Goal: Information Seeking & Learning: Learn about a topic

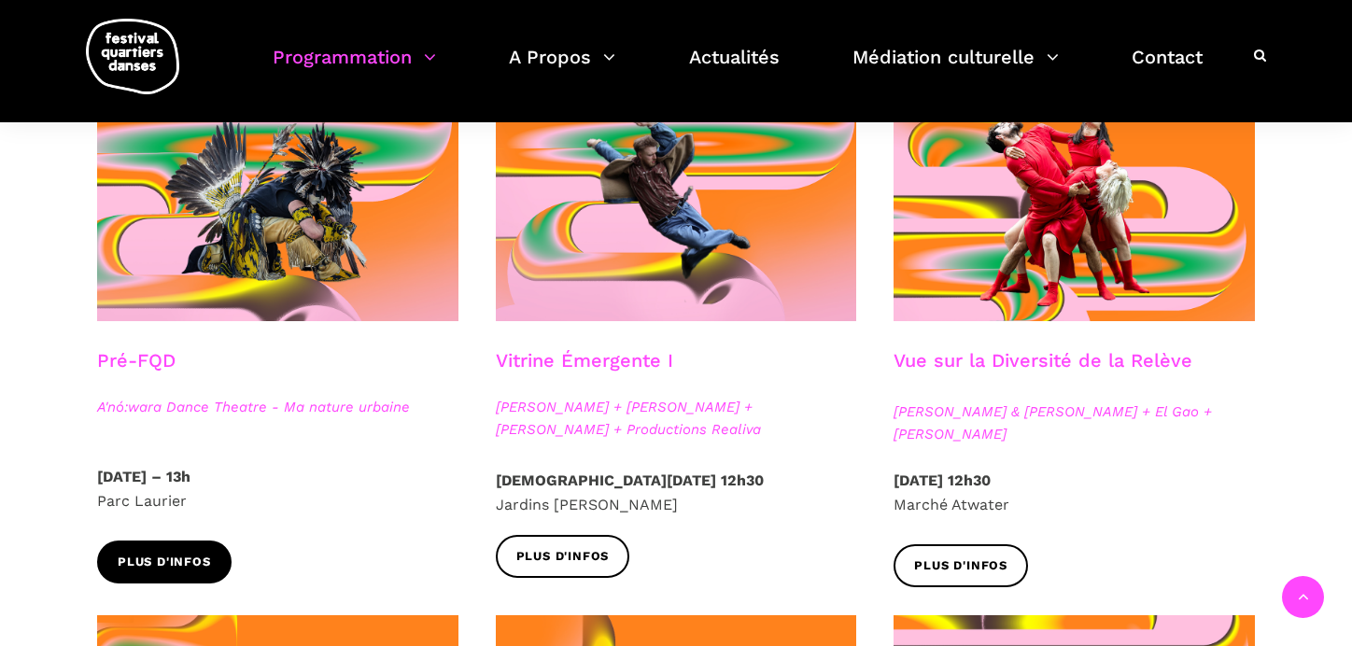
scroll to position [510, 0]
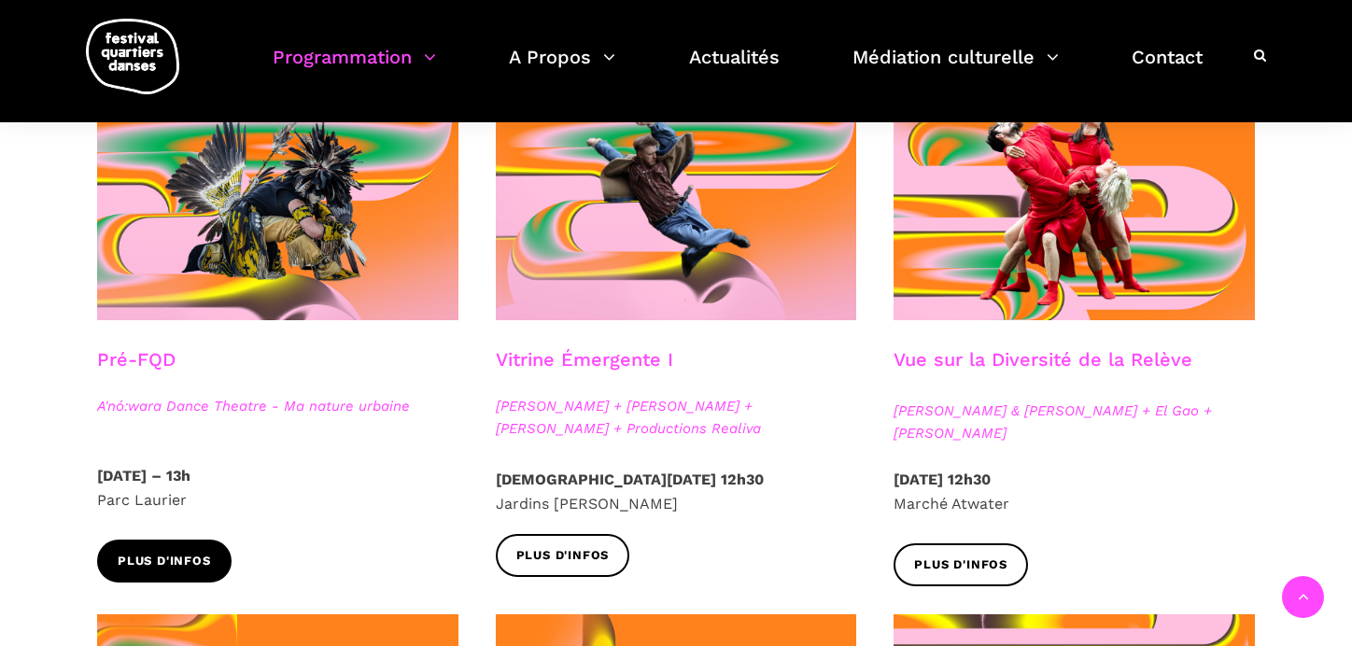
click at [199, 558] on span "Plus d'infos" at bounding box center [164, 562] width 93 height 20
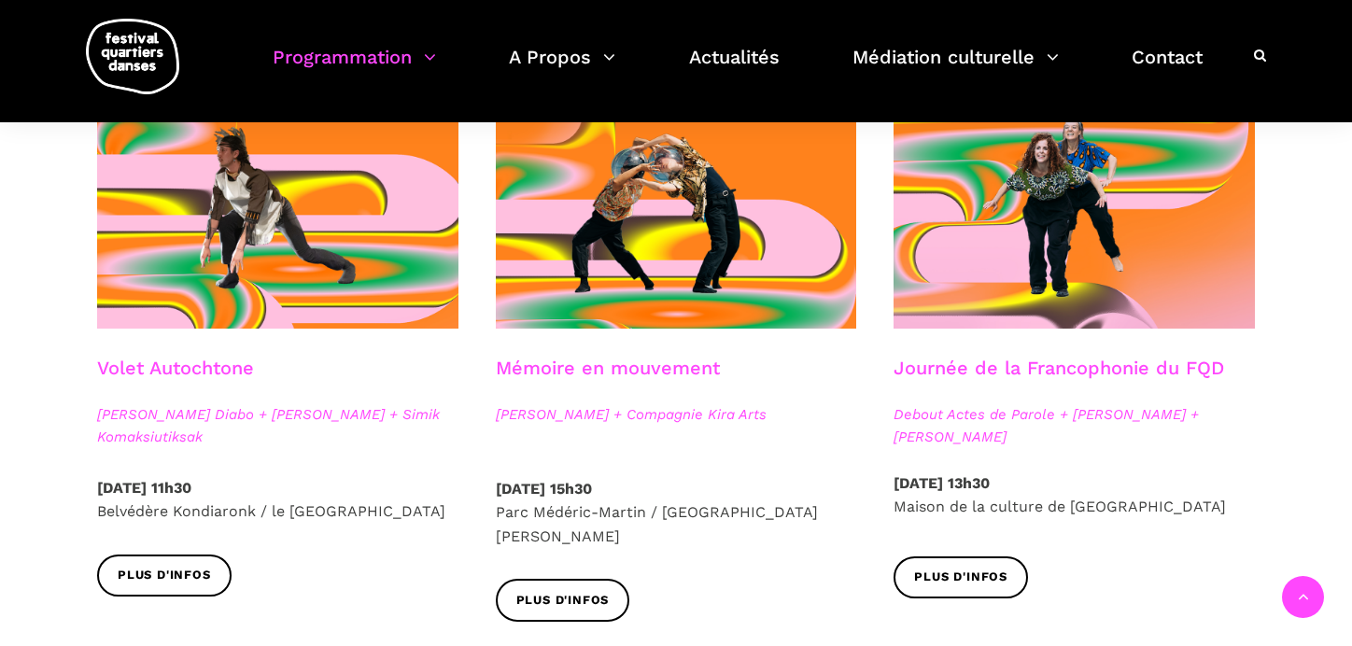
scroll to position [1039, 0]
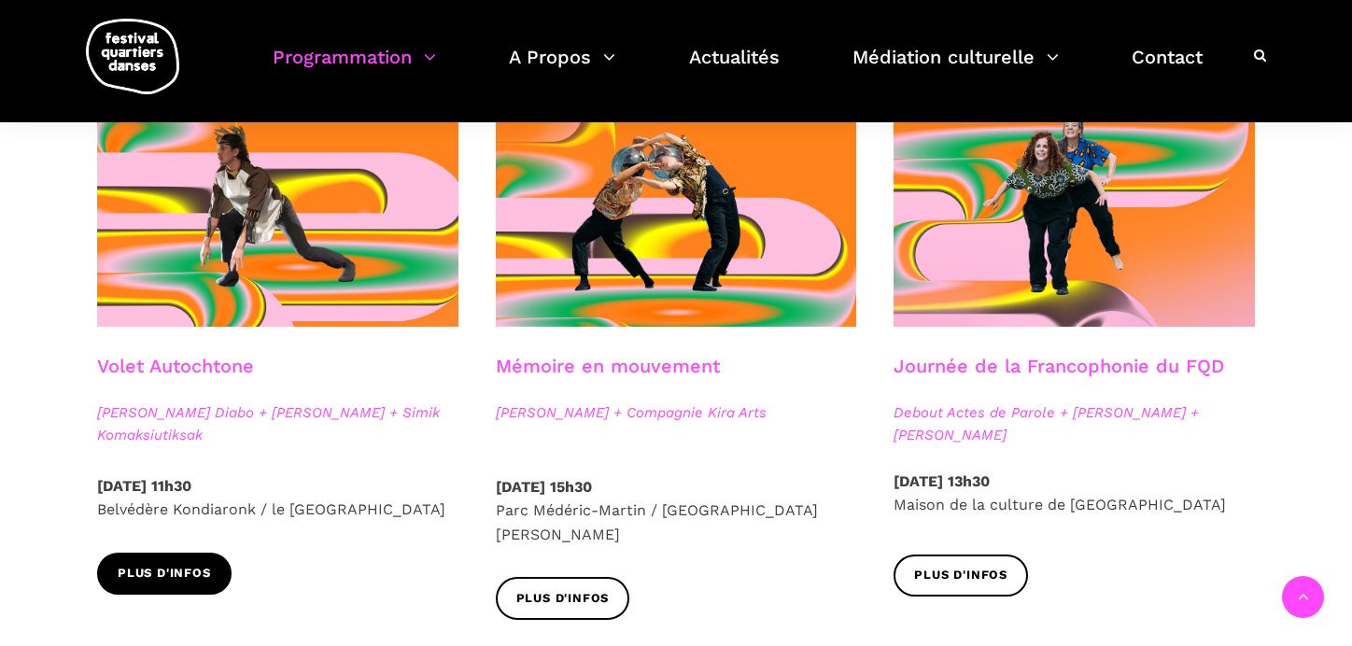
click at [192, 561] on link "Plus d'infos" at bounding box center [164, 574] width 134 height 42
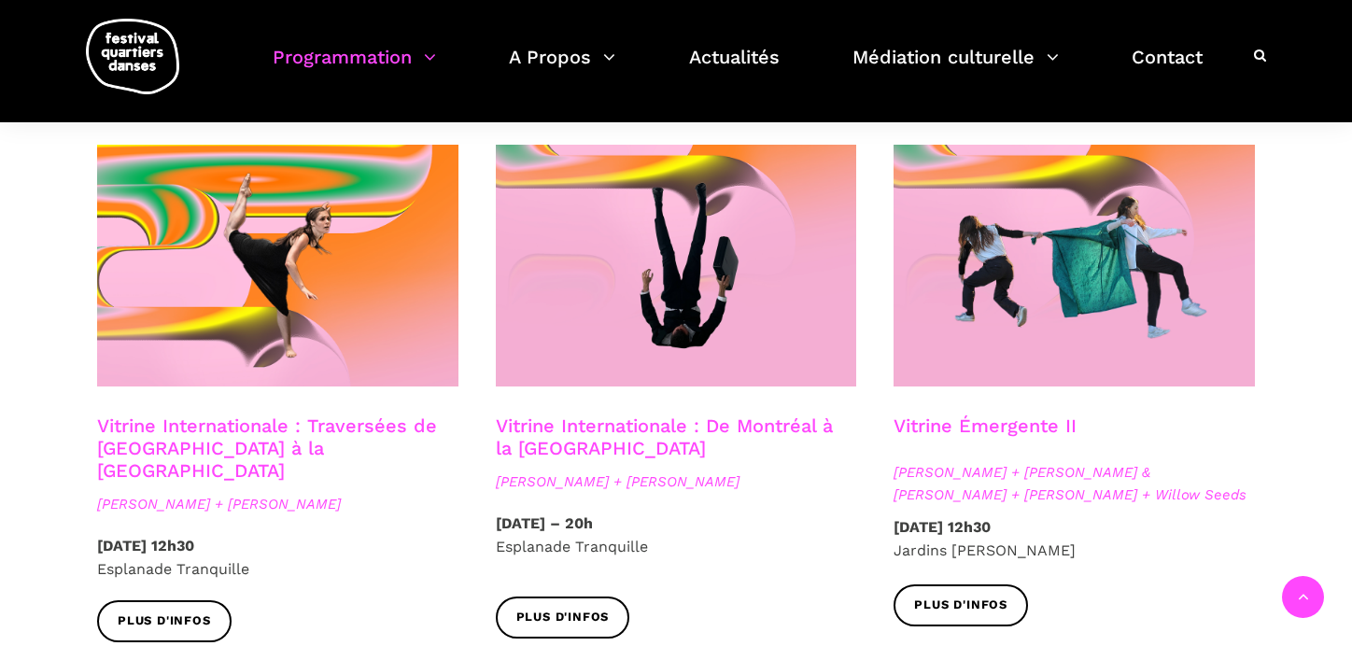
scroll to position [1564, 0]
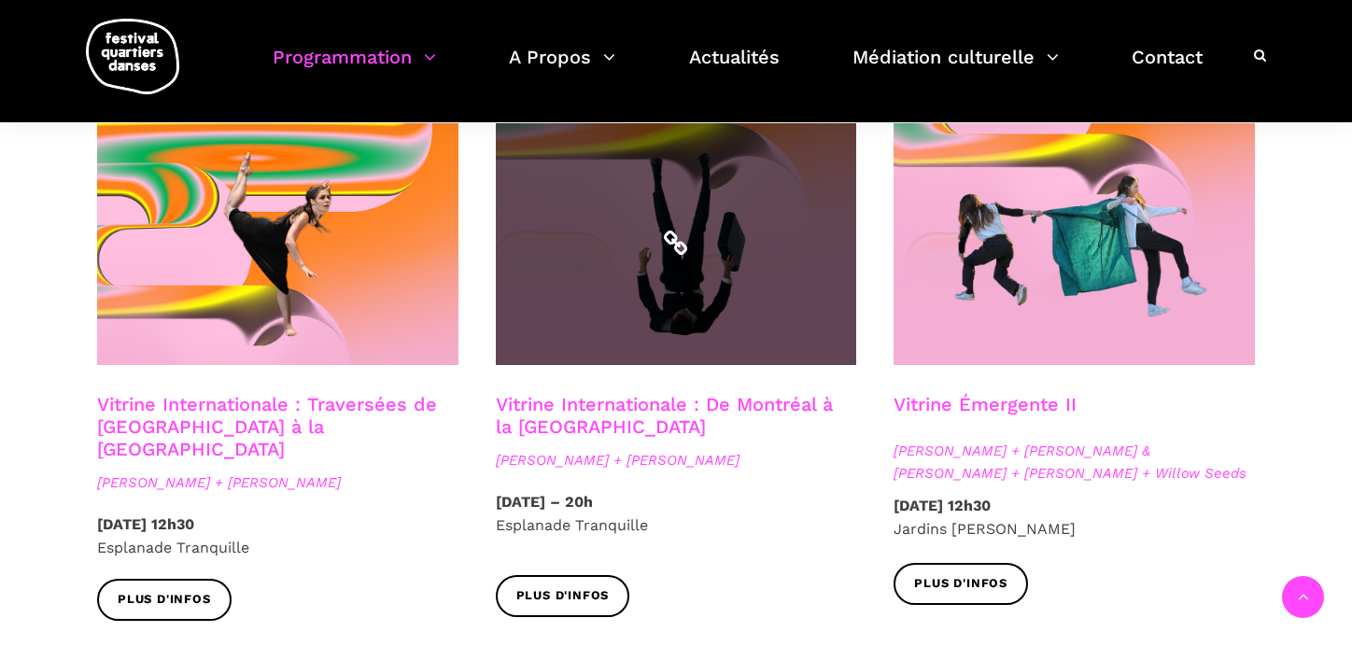
click at [694, 278] on span at bounding box center [676, 244] width 361 height 242
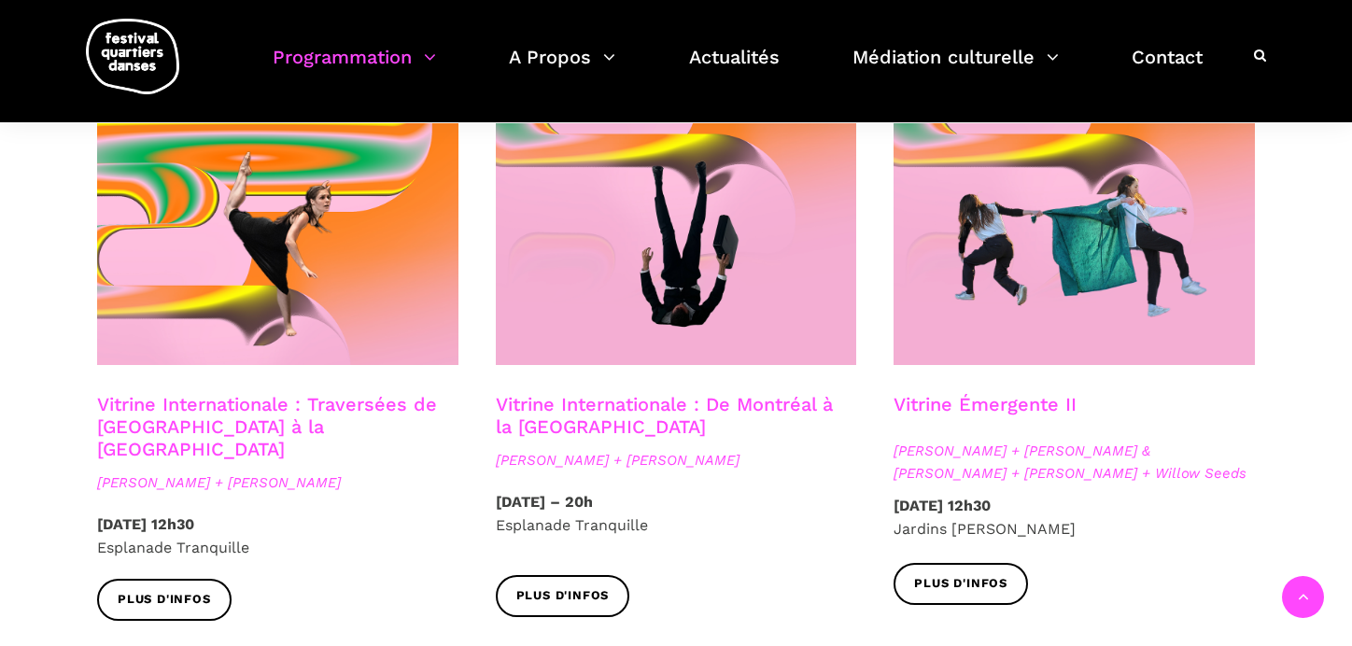
click at [989, 393] on link "Vitrine Émergente II" at bounding box center [984, 404] width 183 height 22
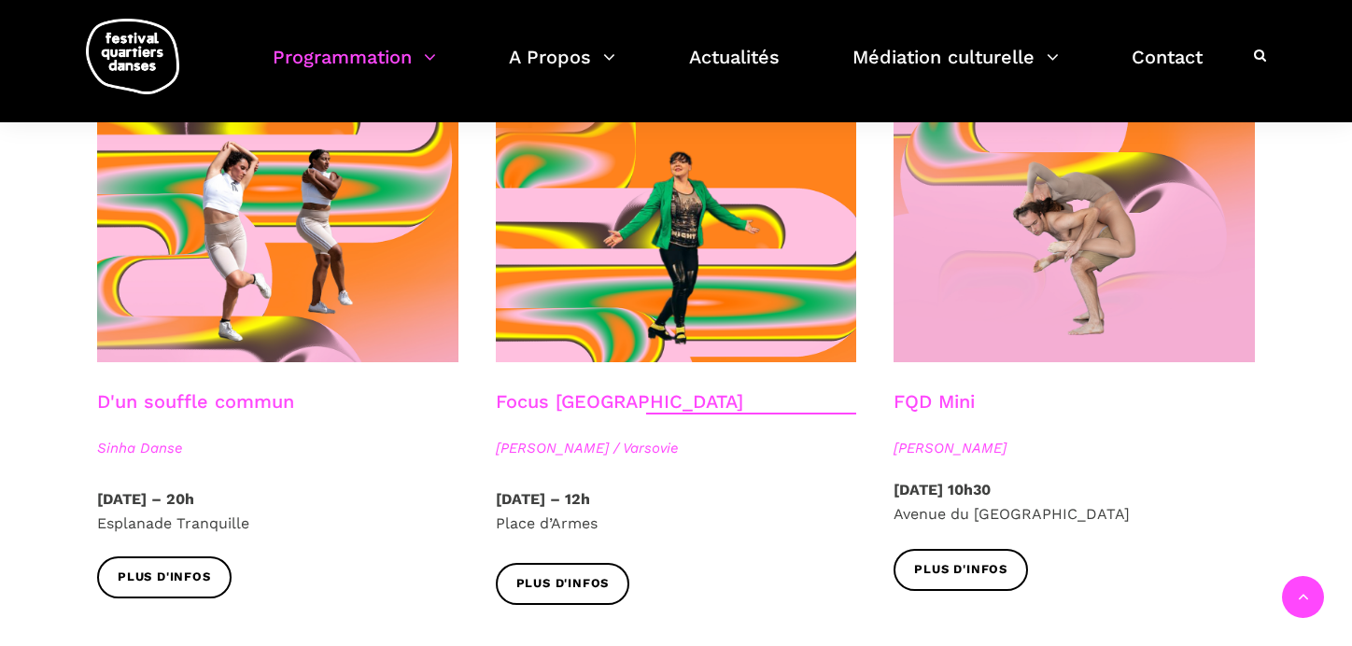
scroll to position [2081, 0]
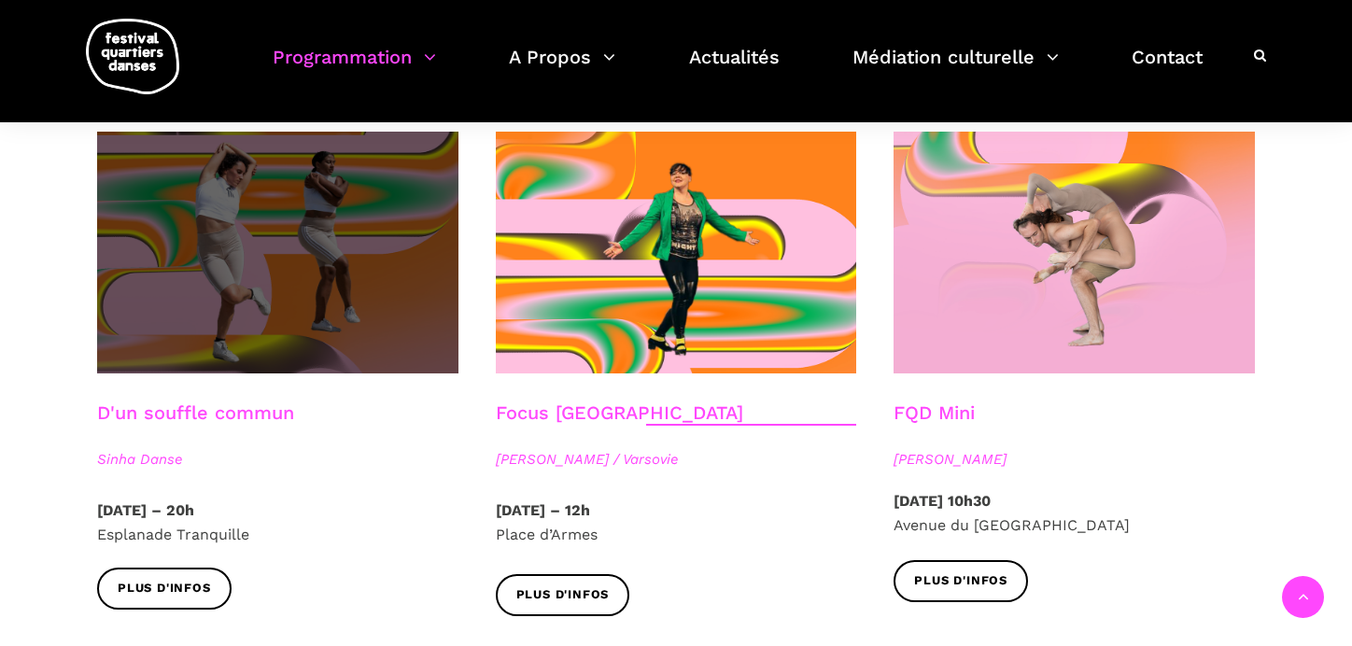
click at [231, 252] on span at bounding box center [277, 253] width 361 height 242
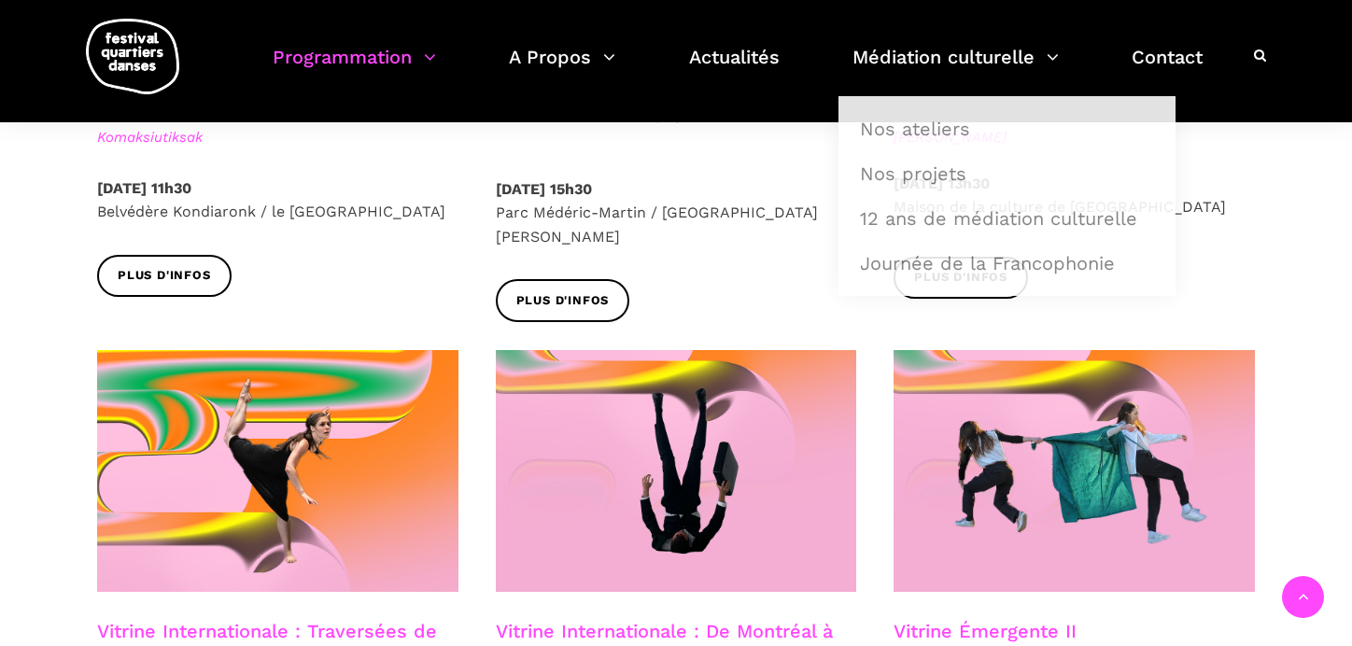
scroll to position [1271, 0]
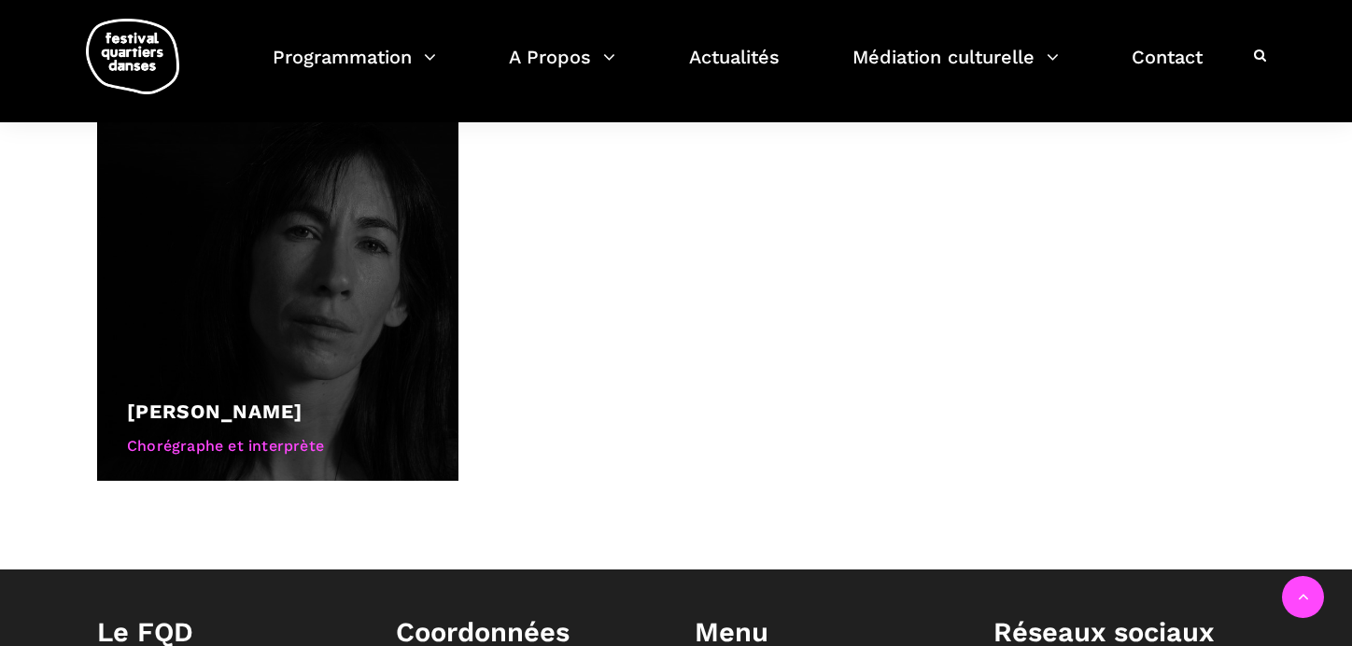
scroll to position [1291, 0]
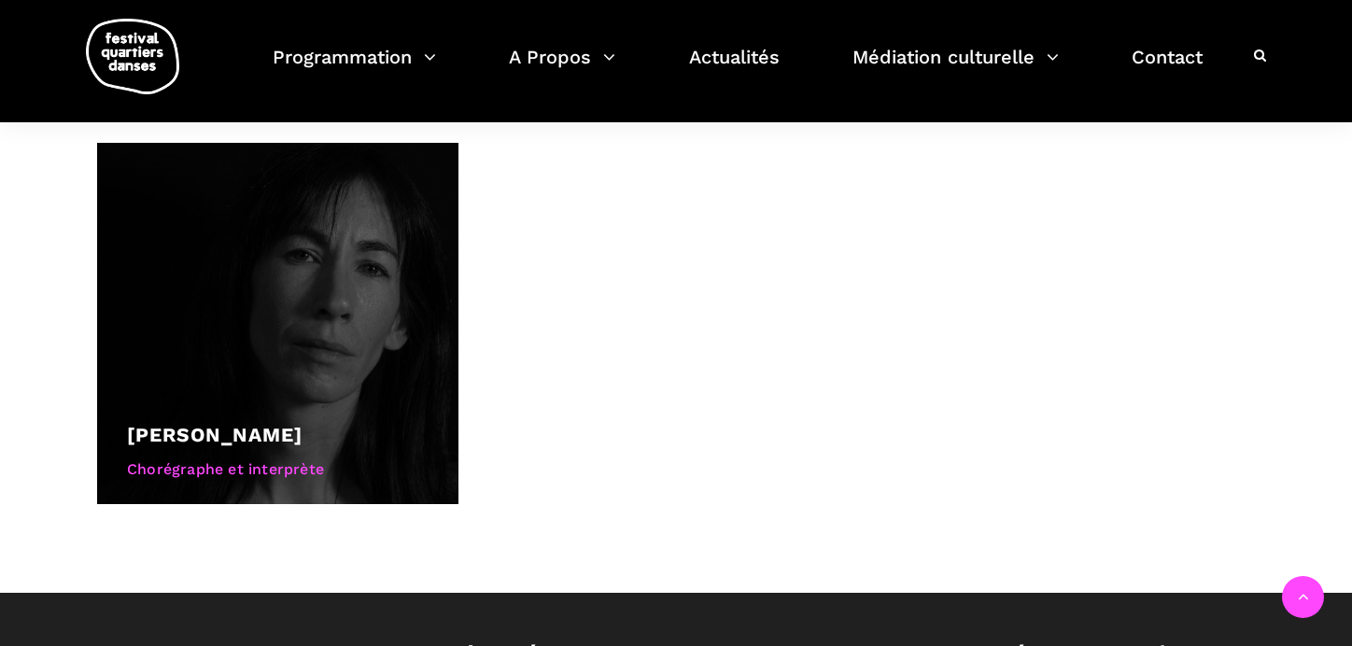
click at [235, 463] on div "Chorégraphe et interprète" at bounding box center [278, 469] width 302 height 24
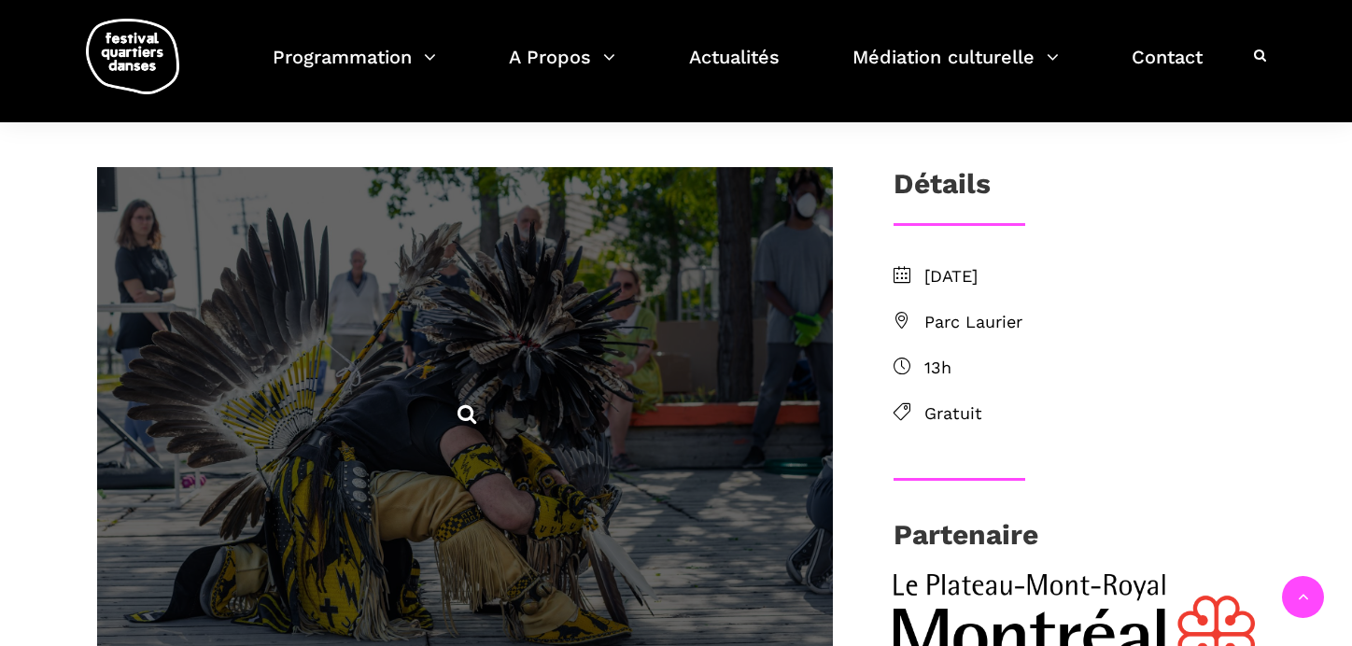
scroll to position [478, 0]
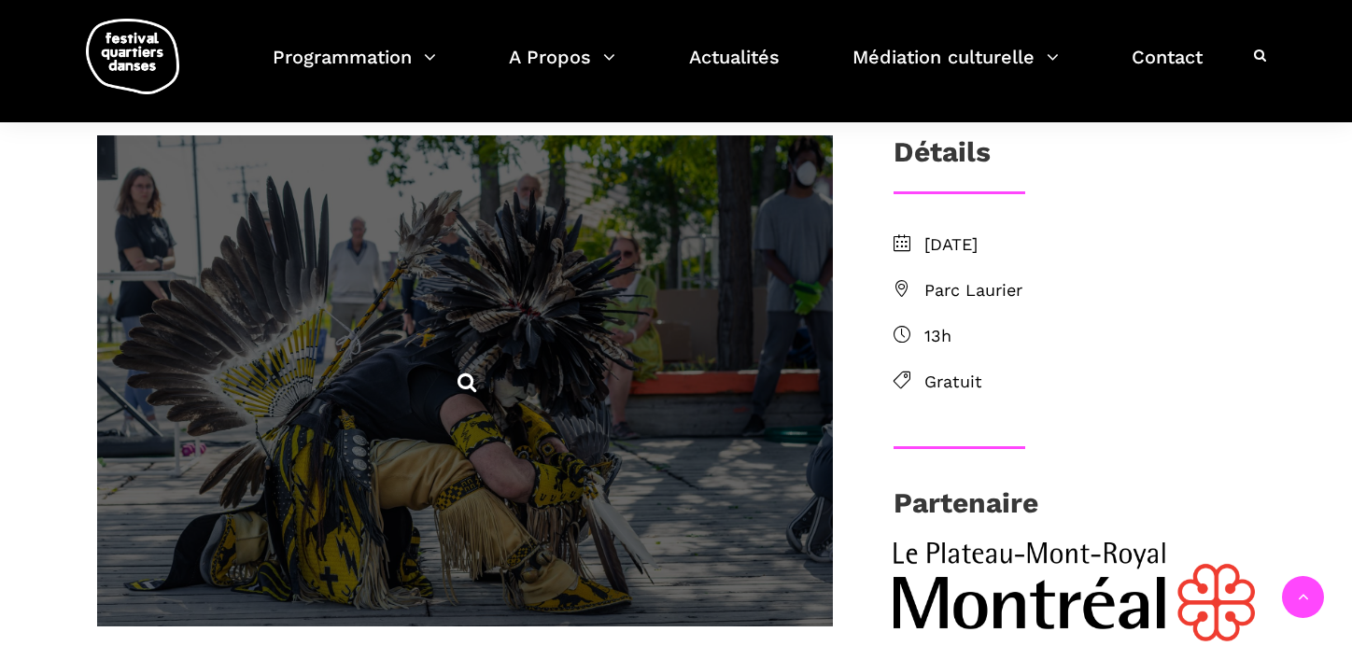
click at [502, 424] on span at bounding box center [465, 380] width 736 height 490
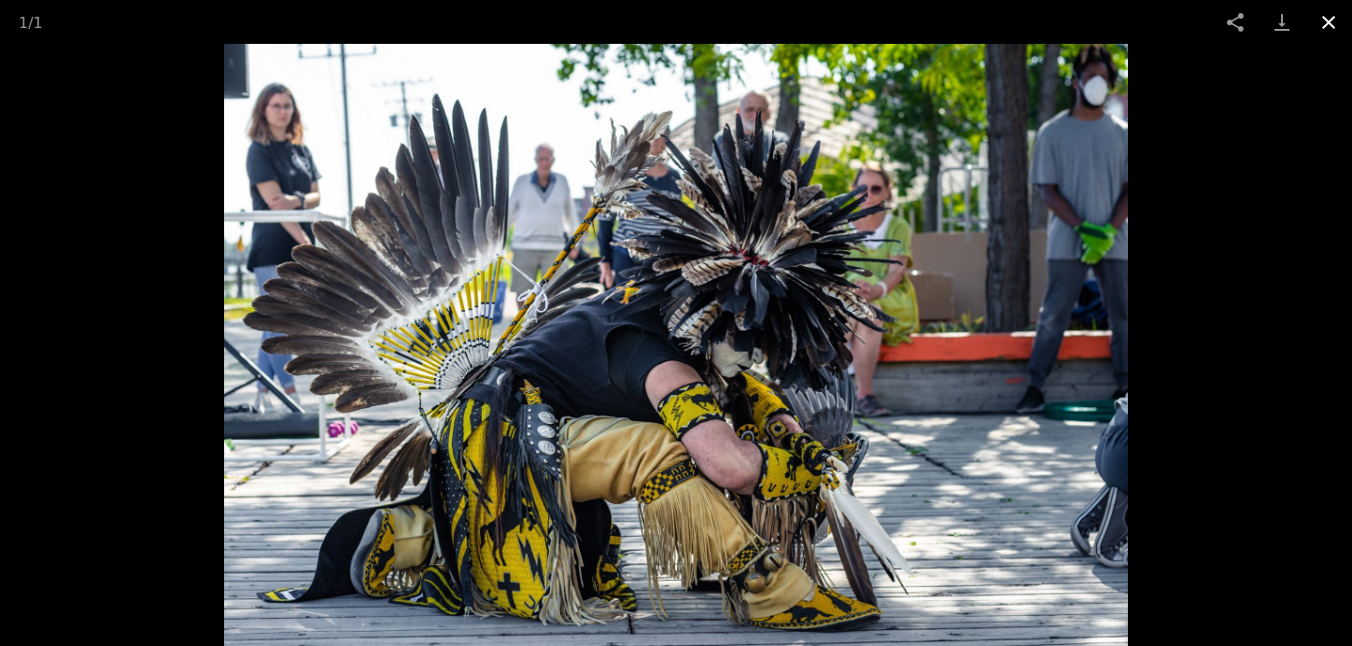
drag, startPoint x: 1326, startPoint y: 21, endPoint x: 1305, endPoint y: 25, distance: 22.0
click at [1326, 21] on button "Close gallery" at bounding box center [1328, 22] width 47 height 44
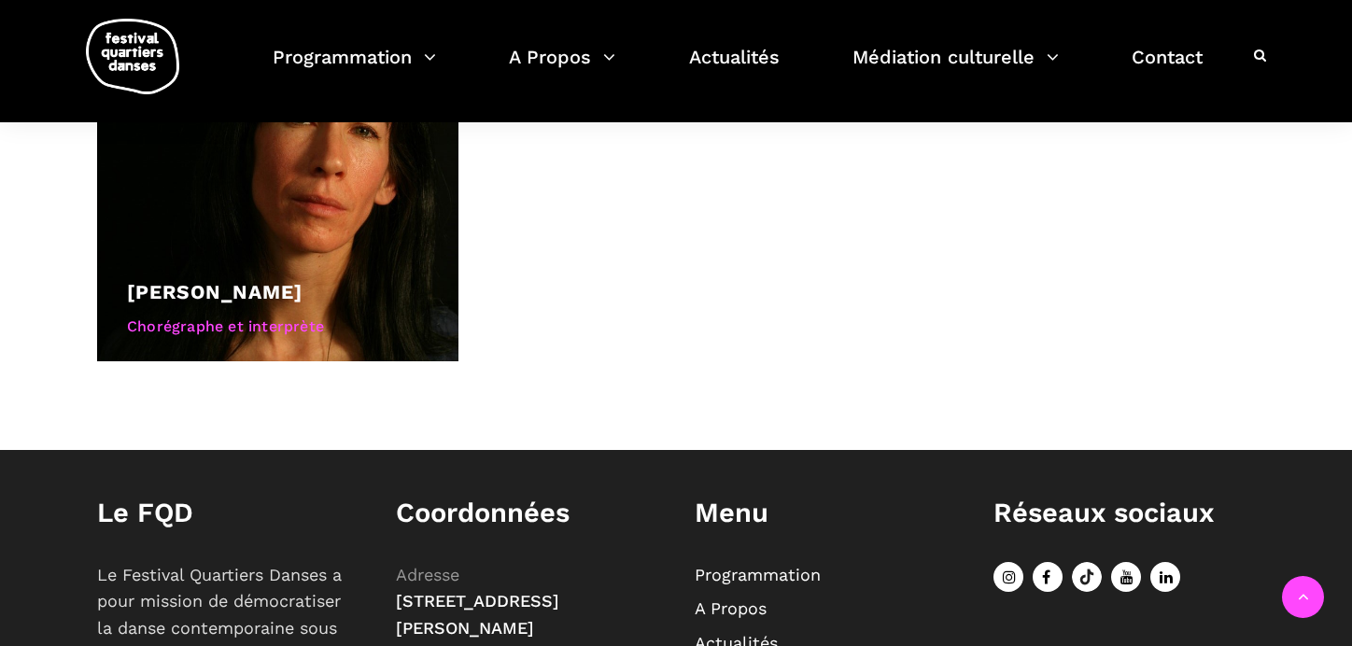
scroll to position [1449, 0]
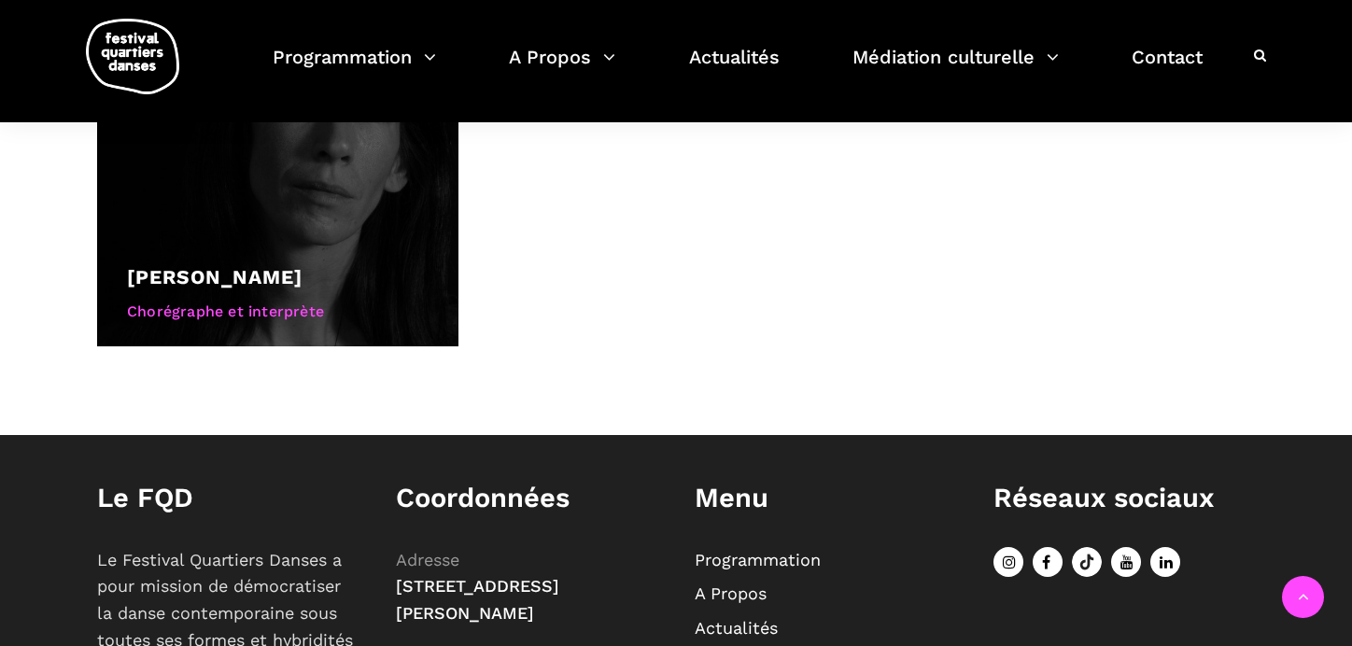
click at [240, 308] on div "Chorégraphe et interprète" at bounding box center [278, 312] width 302 height 24
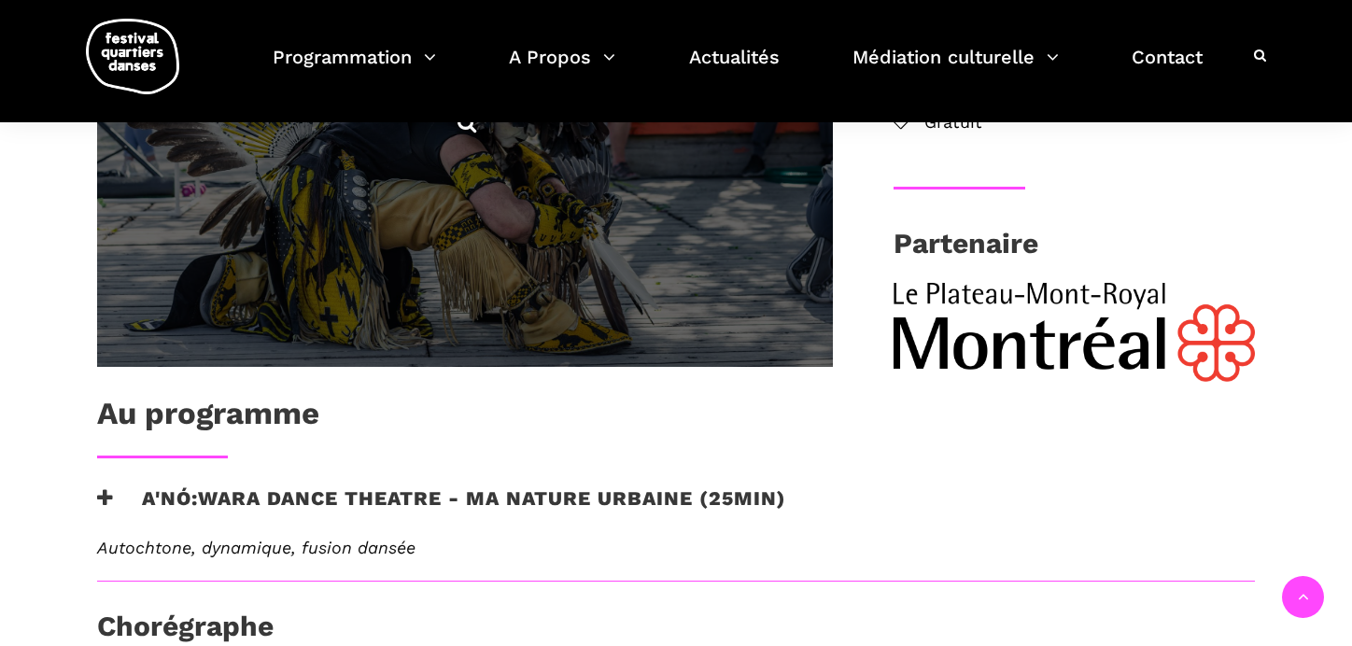
scroll to position [726, 0]
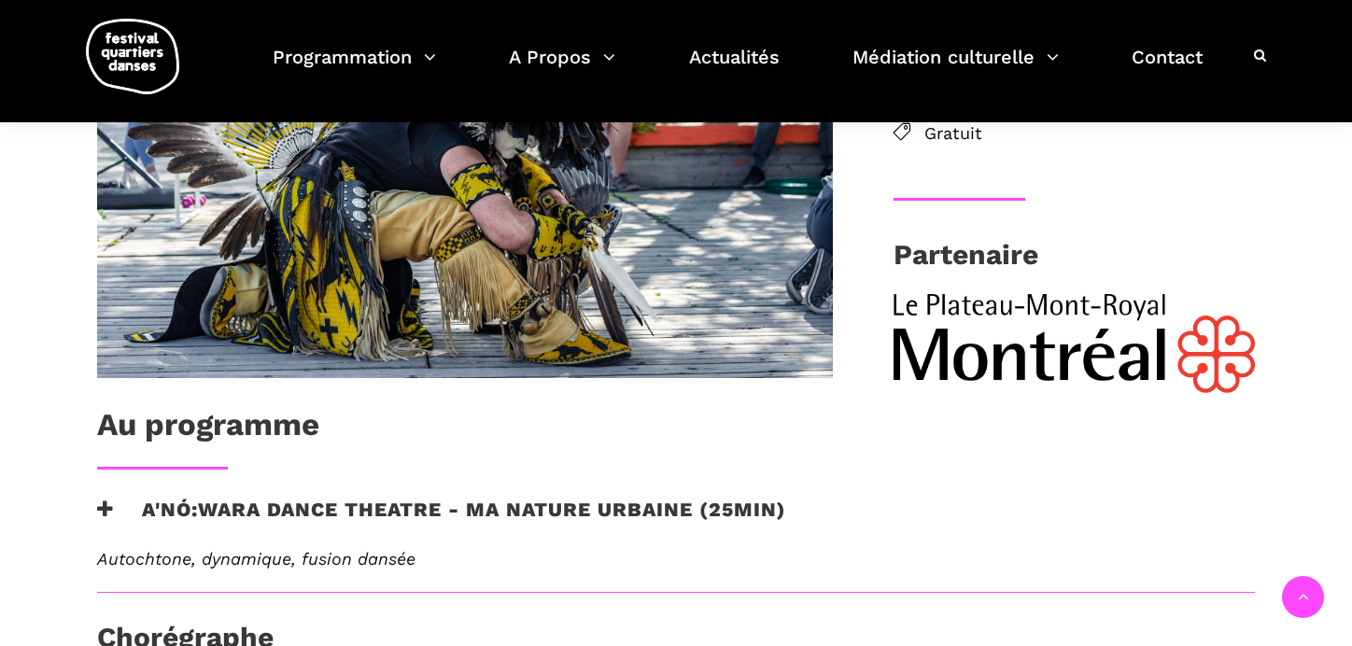
drag, startPoint x: 1102, startPoint y: 151, endPoint x: 1117, endPoint y: 106, distance: 47.2
click at [1102, 151] on div "Dimanche 24 août 2025 Parc Laurier 13h Gratuit" at bounding box center [1074, 90] width 399 height 215
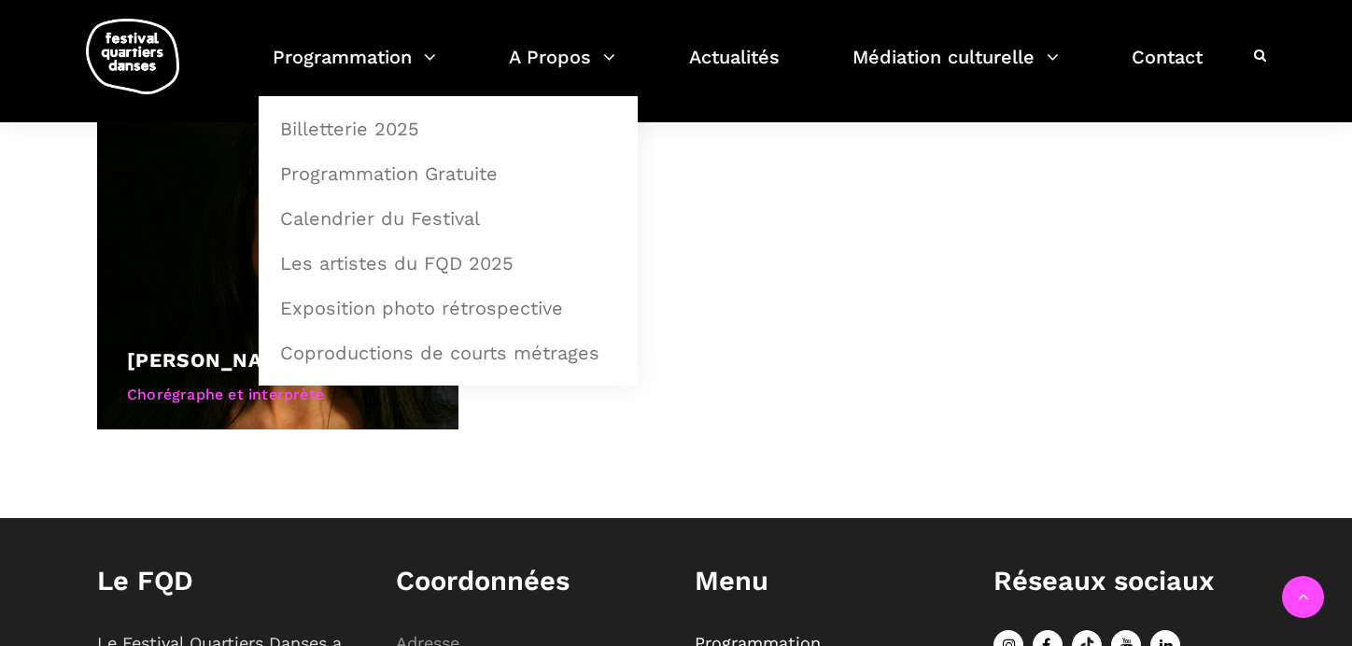
scroll to position [1378, 0]
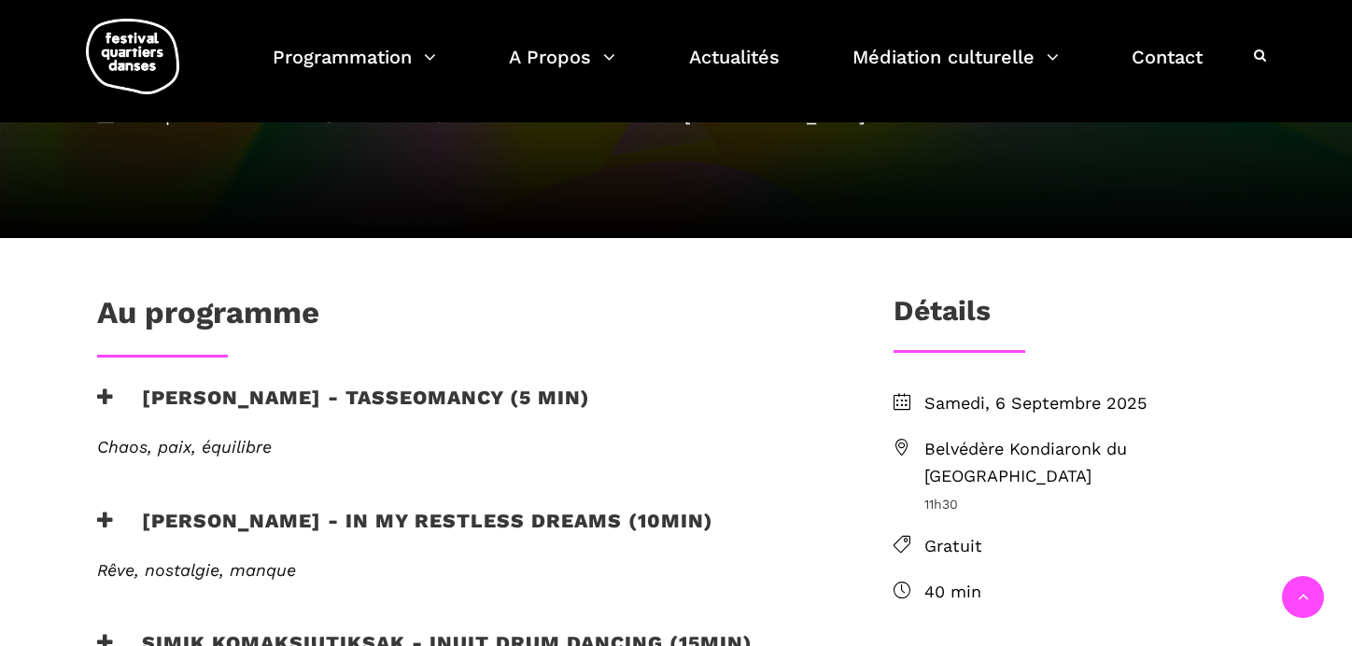
scroll to position [294, 0]
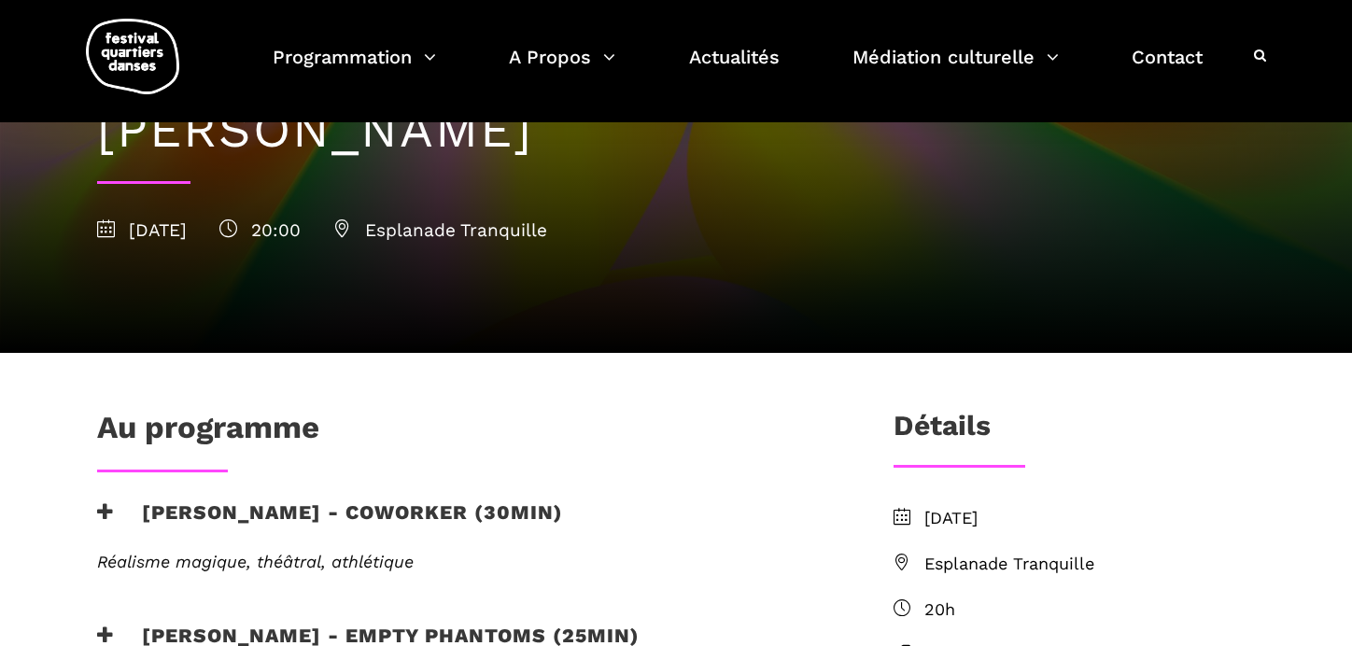
scroll to position [202, 0]
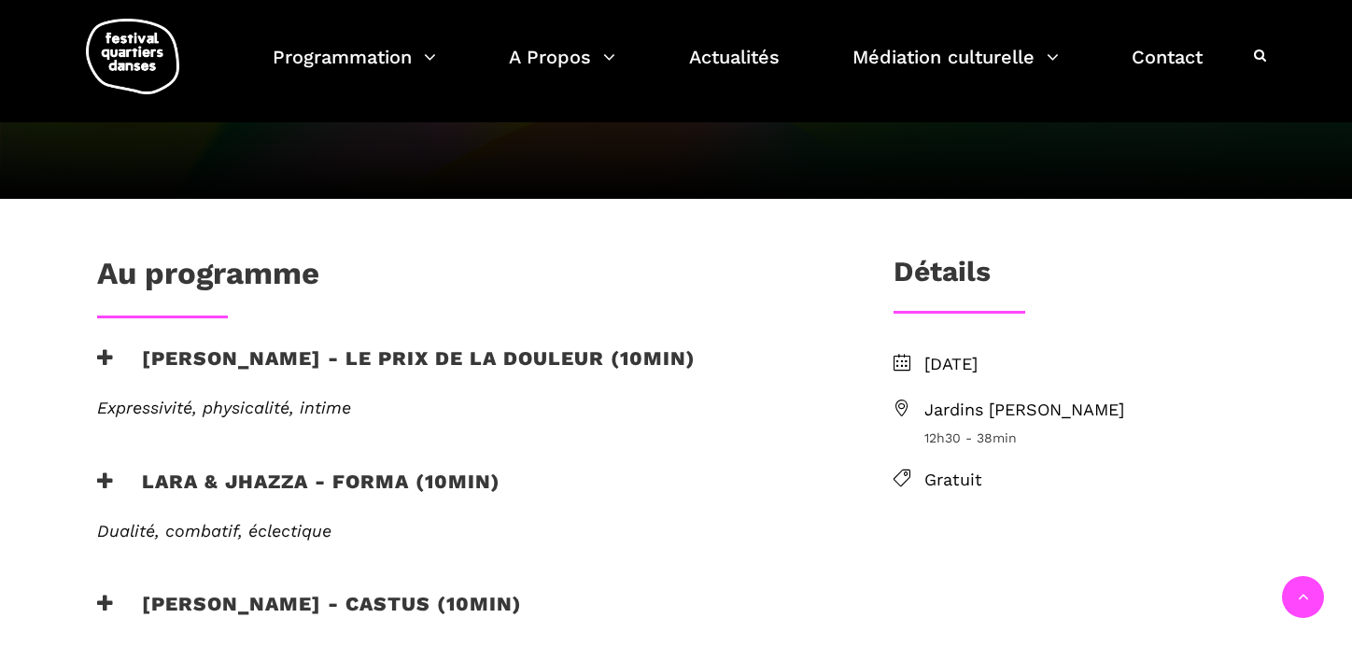
scroll to position [426, 0]
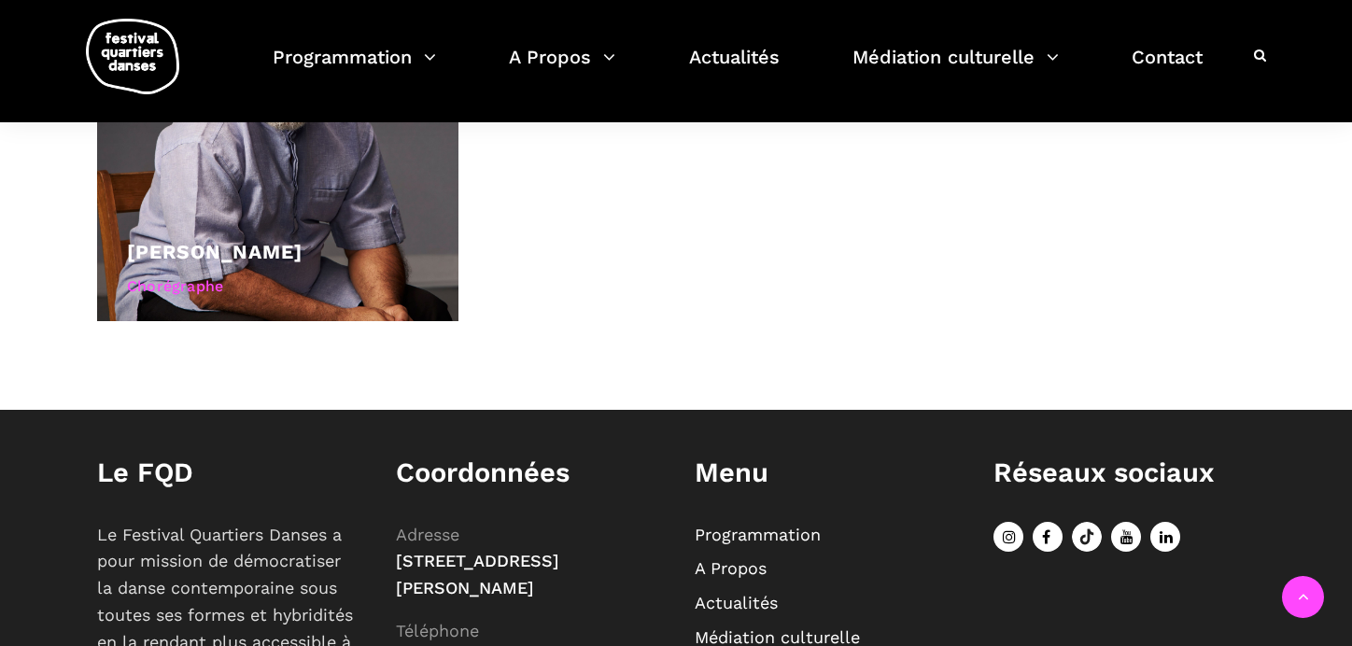
scroll to position [1003, 0]
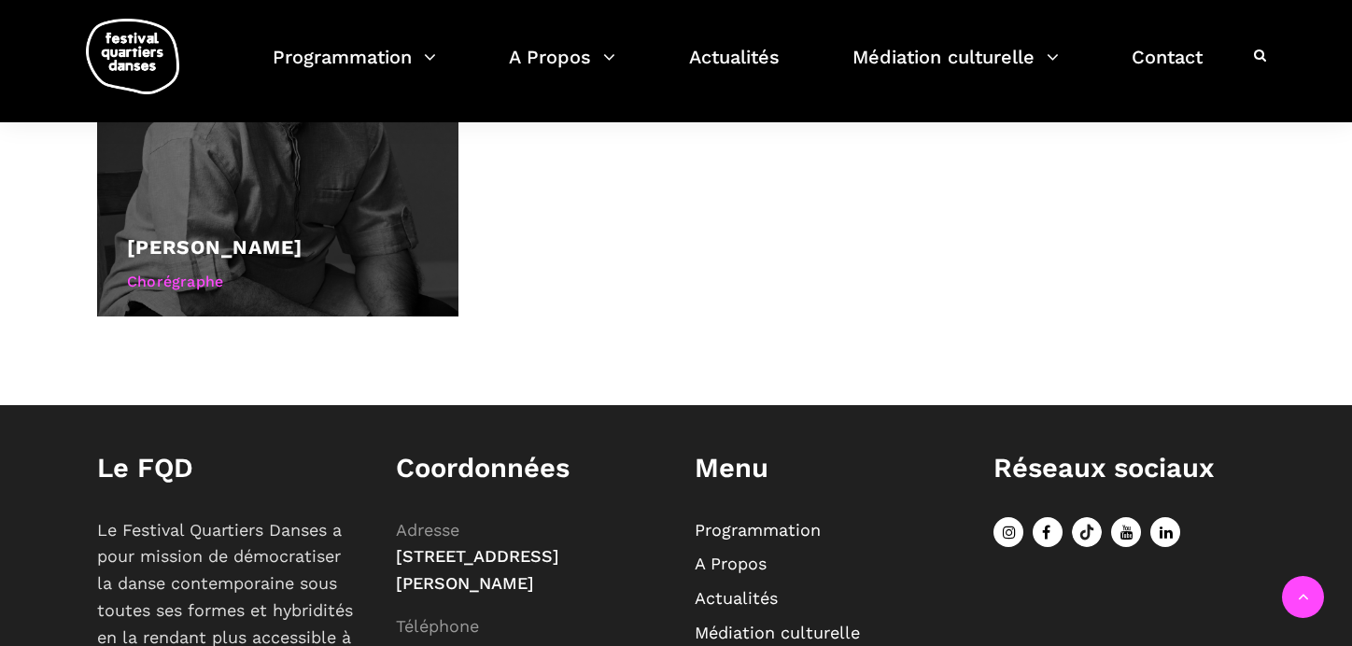
click at [203, 270] on div "Chorégraphe" at bounding box center [278, 282] width 302 height 24
click at [240, 242] on link "[PERSON_NAME]" at bounding box center [214, 246] width 175 height 23
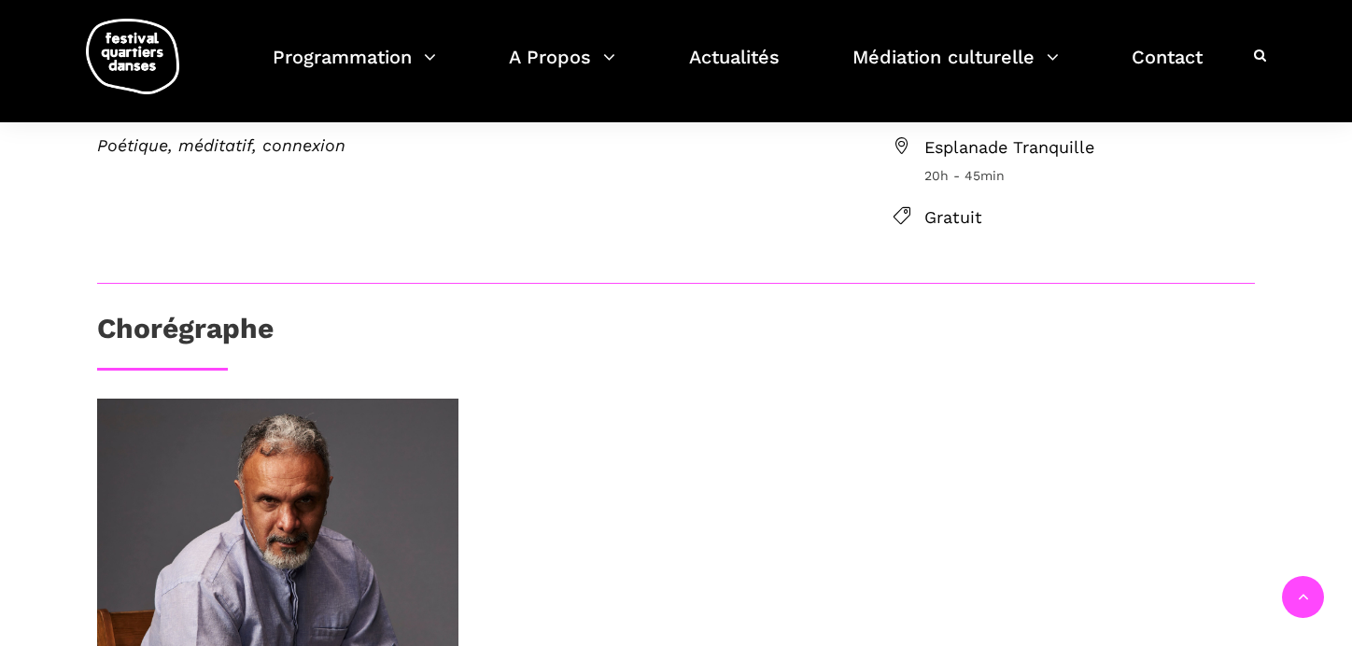
scroll to position [592, 0]
